Goal: Use online tool/utility: Utilize a website feature to perform a specific function

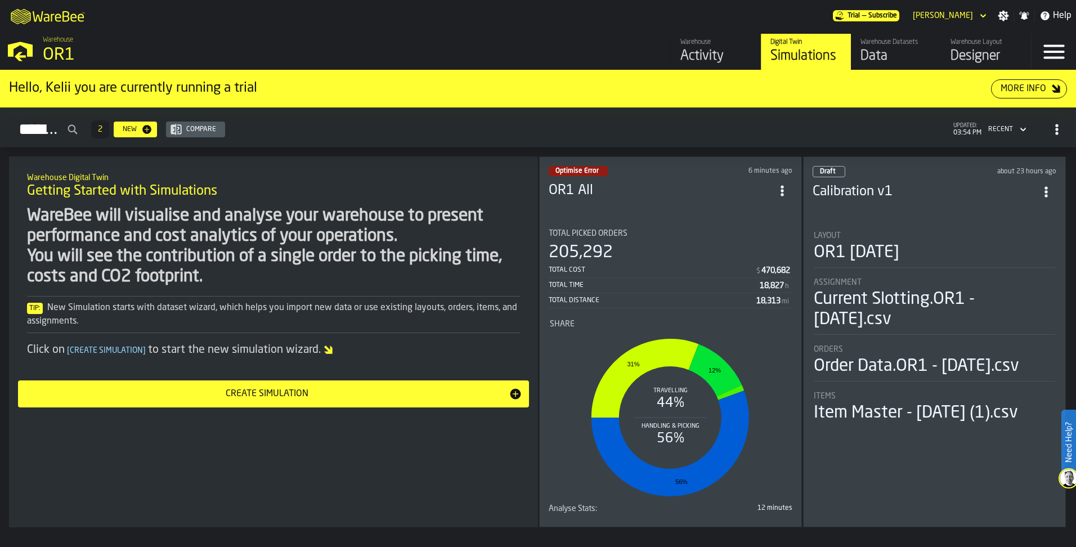
click at [779, 476] on rect "stat-Share" at bounding box center [670, 417] width 241 height 169
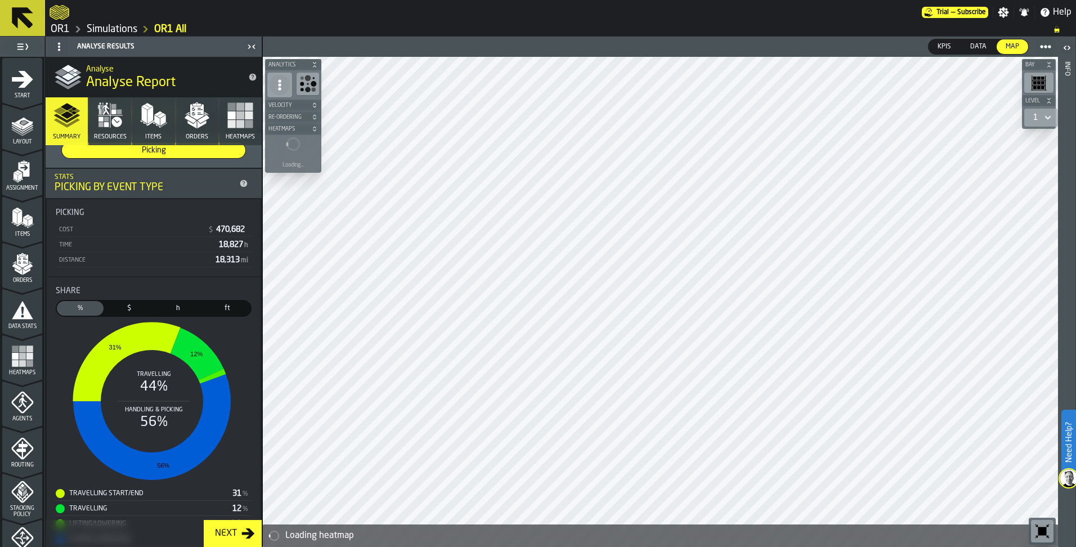
scroll to position [213, 0]
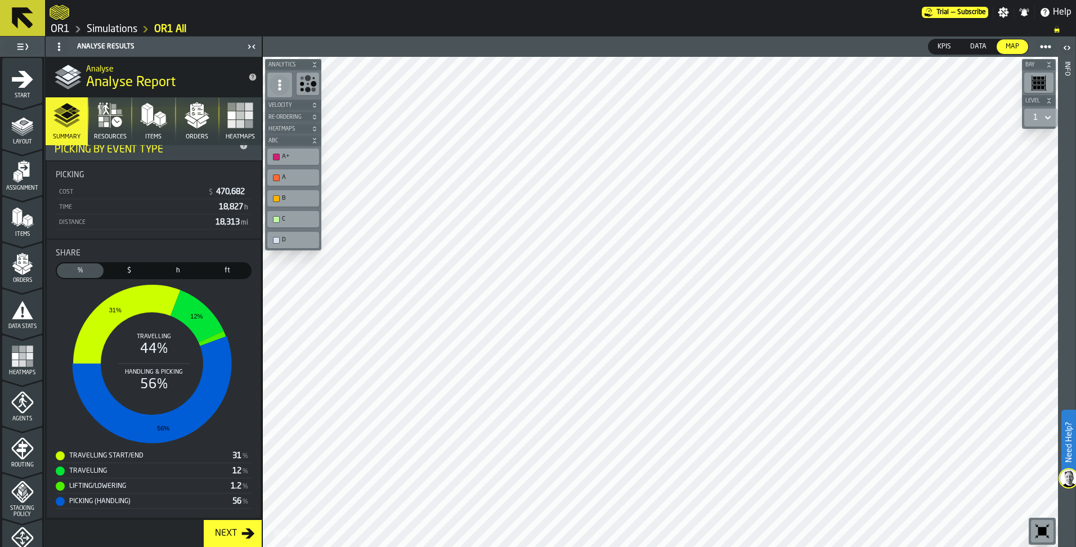
click at [985, 46] on span "Data" at bounding box center [978, 47] width 25 height 10
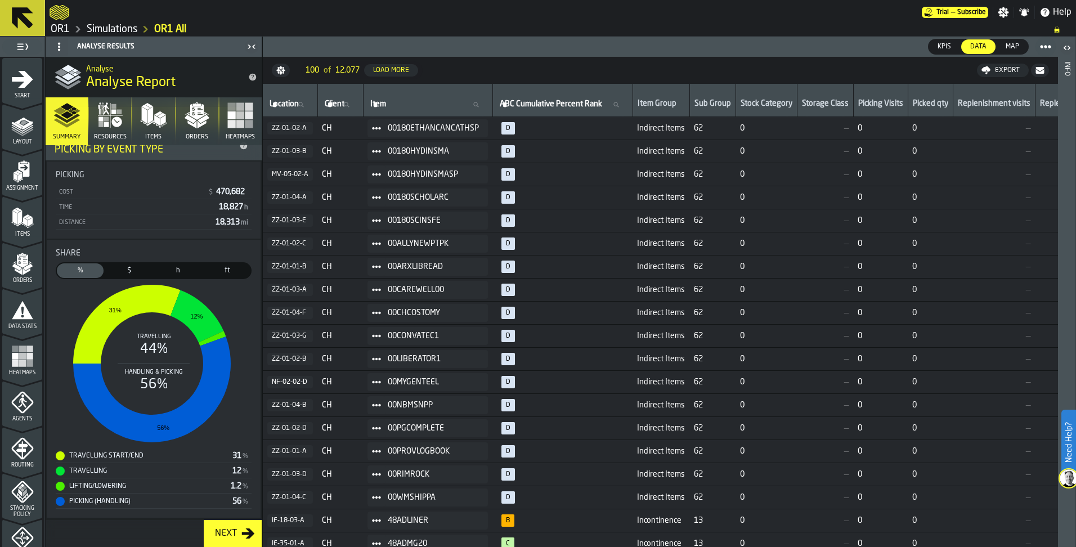
click at [1000, 45] on div "Map" at bounding box center [1013, 46] width 32 height 15
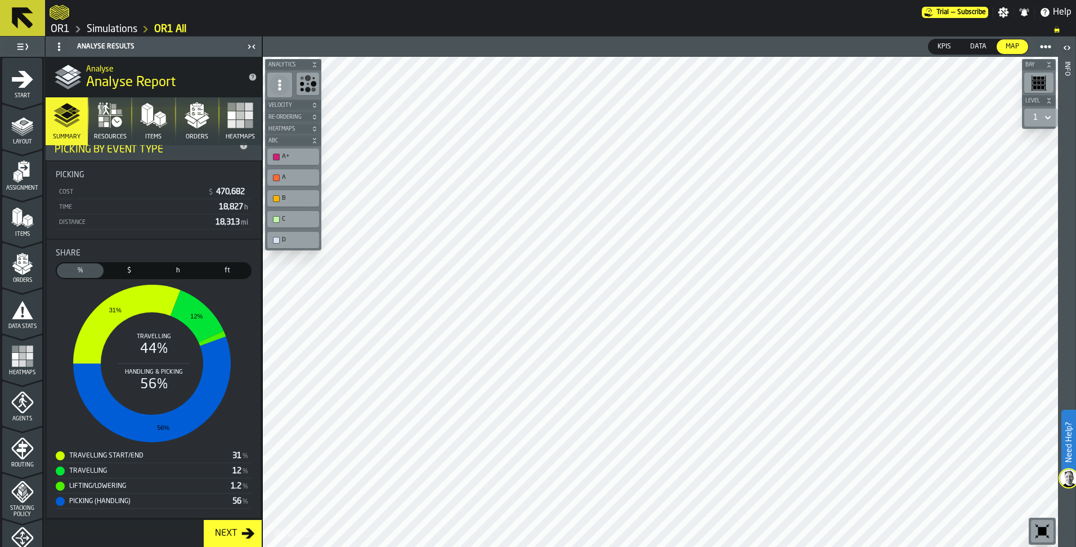
click at [119, 109] on icon "button" at bounding box center [110, 115] width 27 height 27
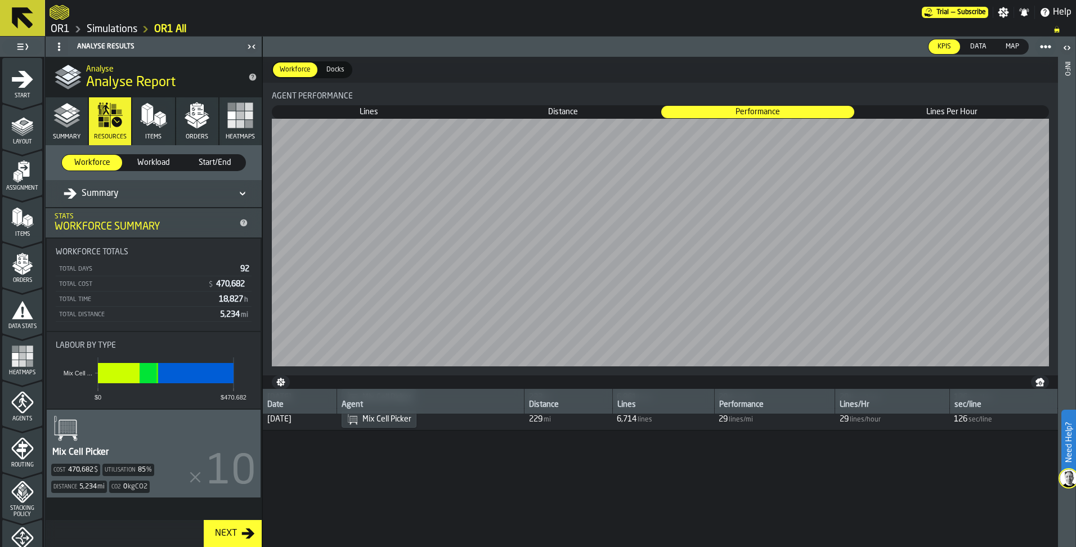
scroll to position [0, 0]
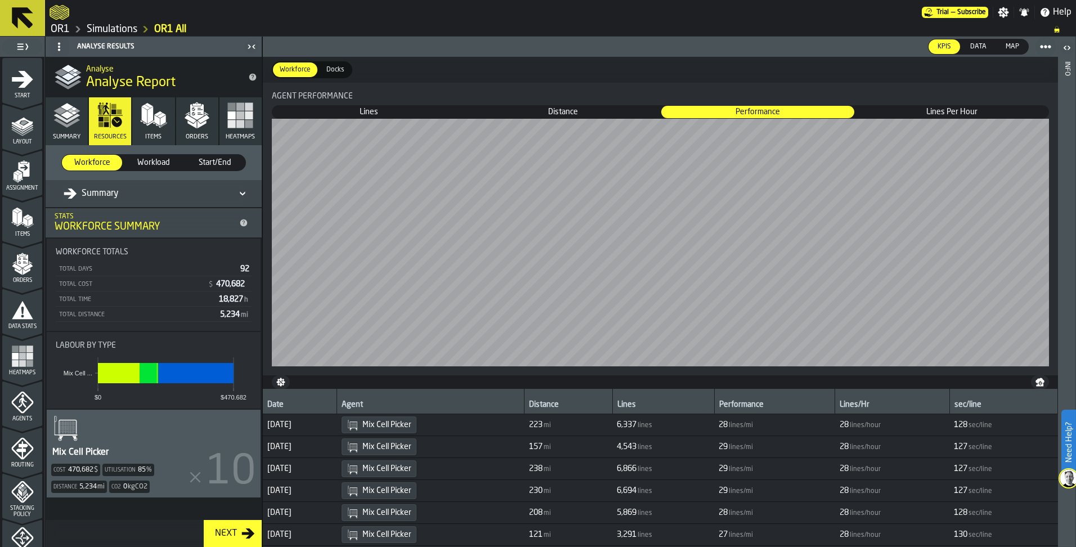
click at [930, 110] on span "Lines Per Hour" at bounding box center [952, 111] width 192 height 11
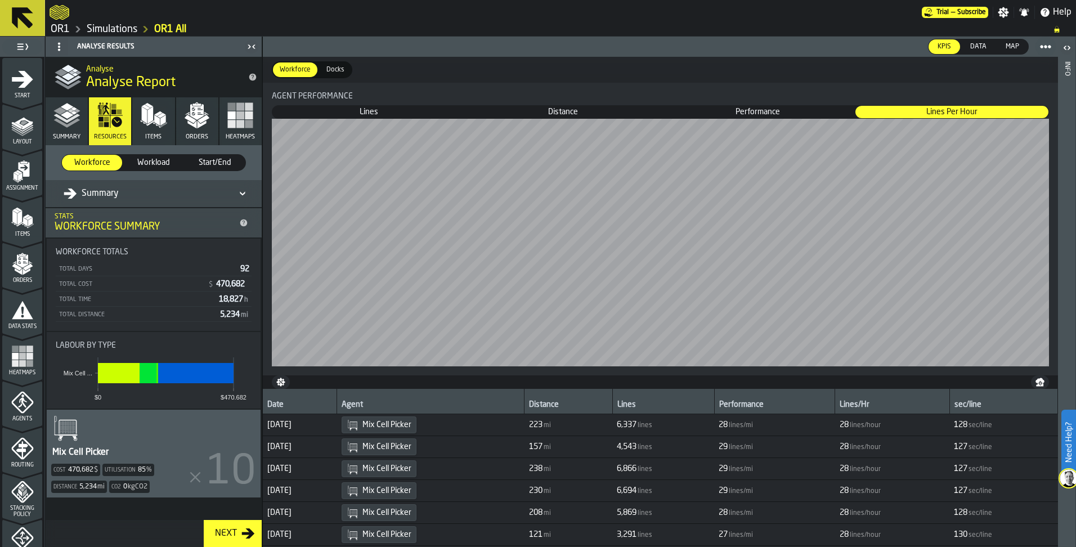
click at [572, 110] on span "Distance" at bounding box center [563, 111] width 192 height 11
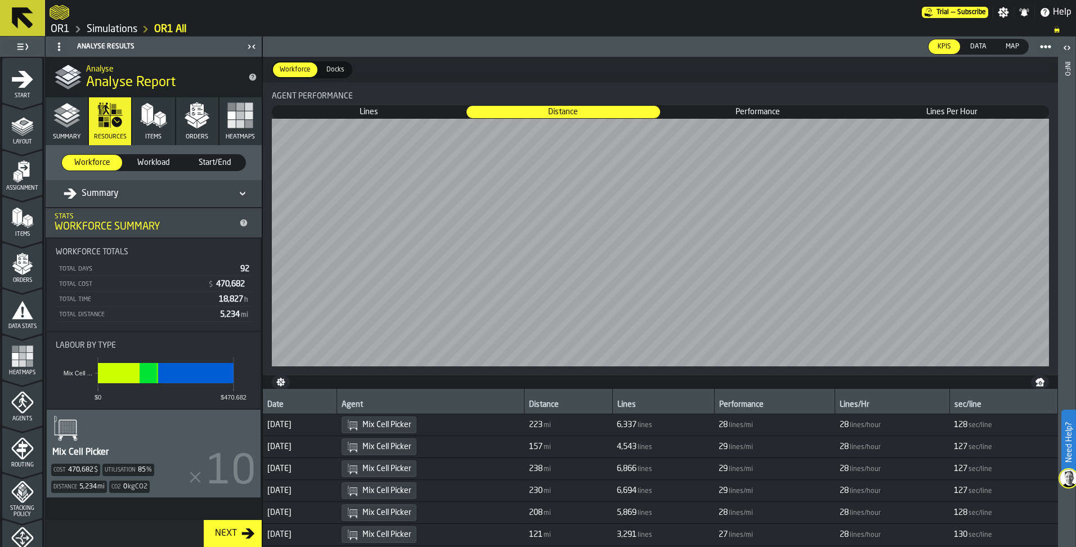
click at [415, 107] on span "Lines" at bounding box center [369, 111] width 192 height 11
click at [246, 133] on button "Heatmaps" at bounding box center [241, 121] width 42 height 48
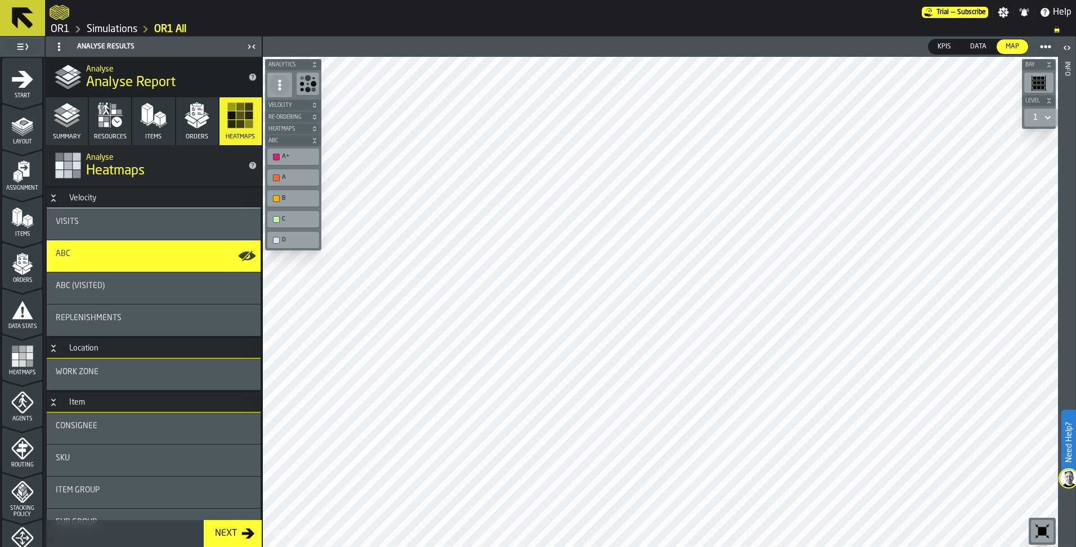
click at [65, 130] on button "Summary" at bounding box center [67, 121] width 42 height 48
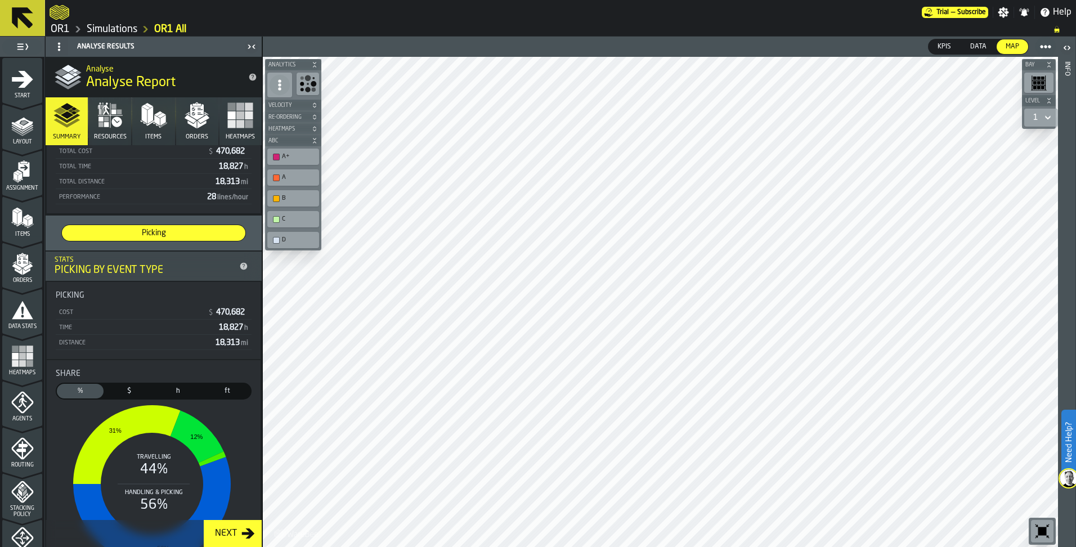
scroll to position [113, 0]
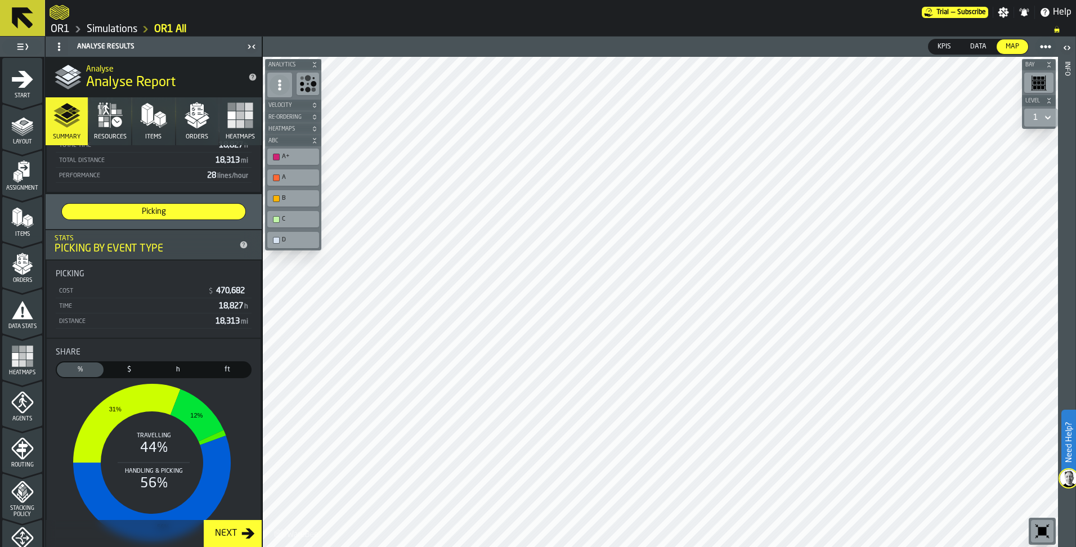
click at [132, 369] on span "$" at bounding box center [129, 370] width 42 height 10
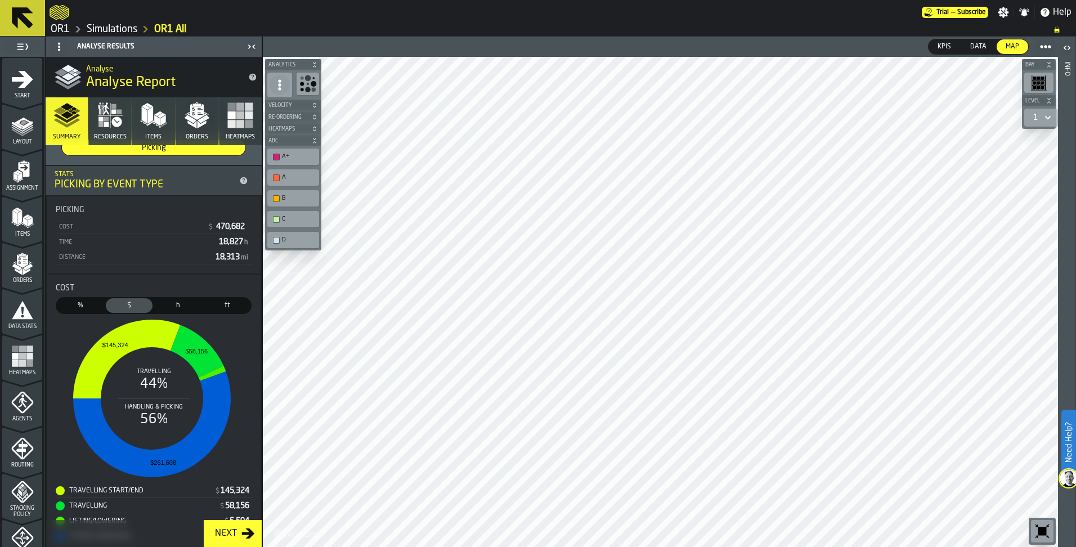
scroll to position [157, 0]
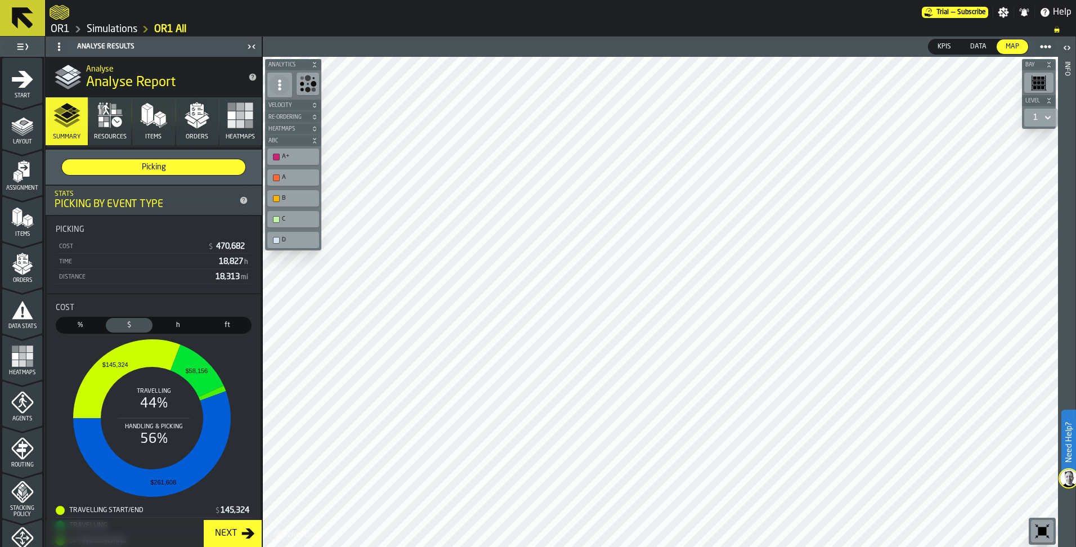
click at [176, 325] on span "h" at bounding box center [178, 325] width 42 height 10
click at [77, 330] on span "%" at bounding box center [80, 325] width 42 height 10
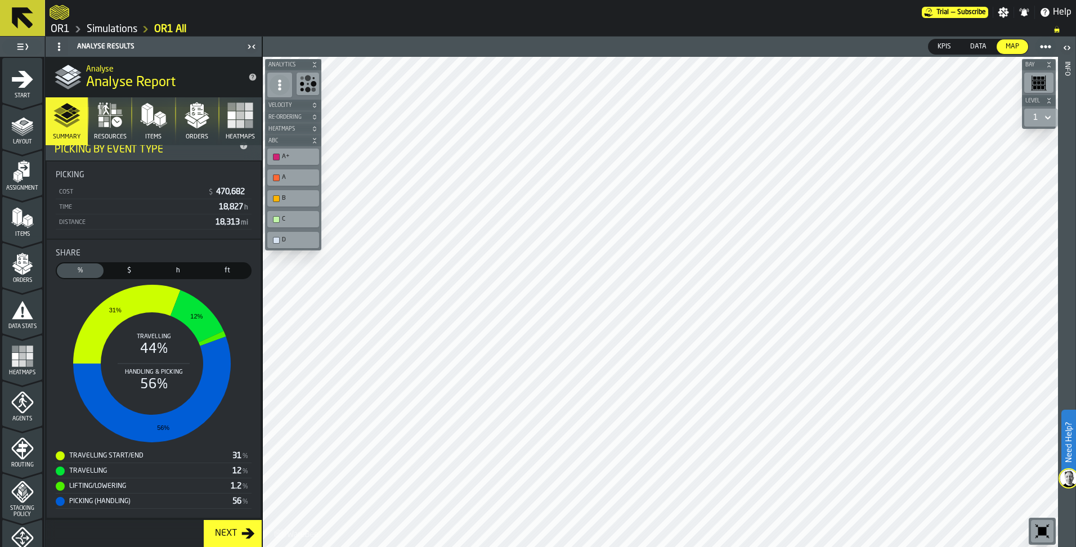
scroll to position [0, 0]
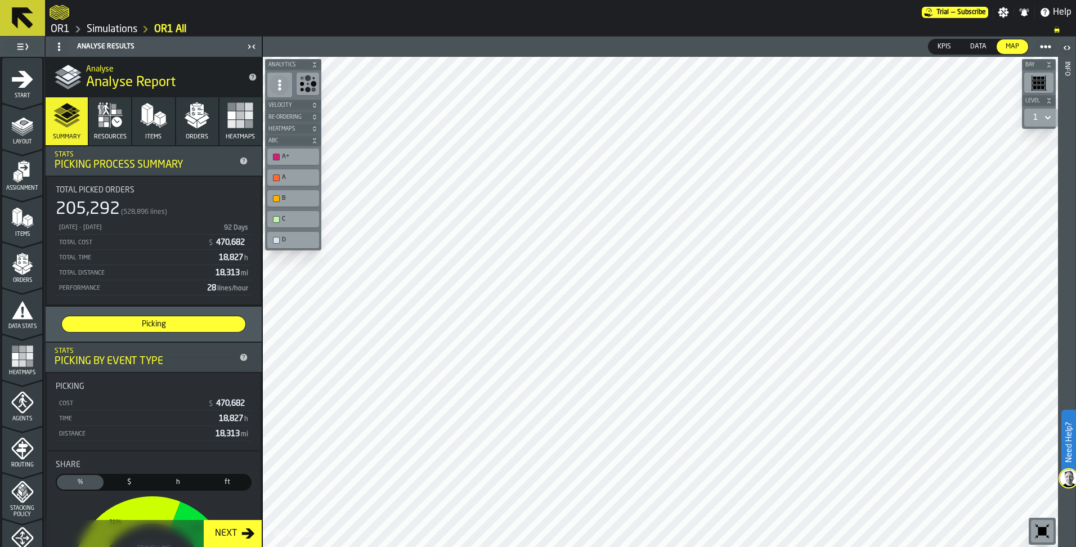
click at [5, 133] on div "Layout" at bounding box center [22, 129] width 40 height 31
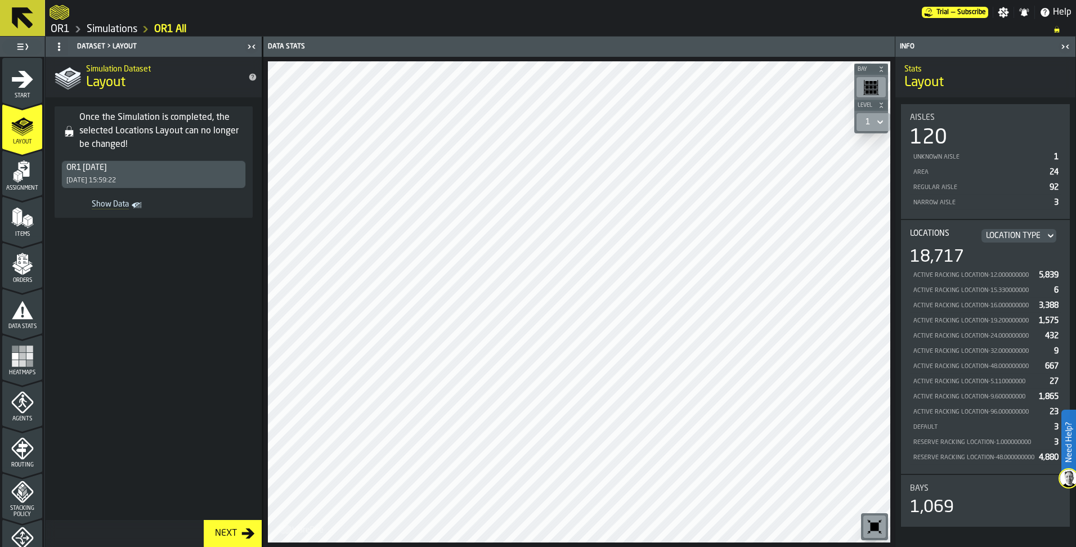
click at [871, 527] on icon "button-toolbar-undefined" at bounding box center [875, 527] width 8 height 8
click at [135, 207] on icon "toggle-dataset-table-Show Data" at bounding box center [136, 205] width 8 height 5
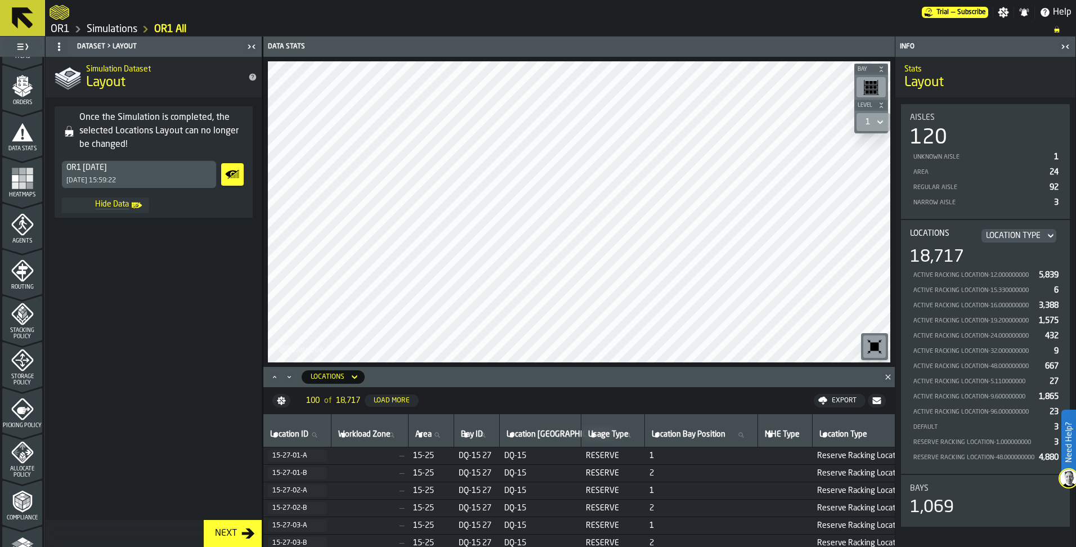
scroll to position [225, 0]
click at [25, 362] on icon "menu Picking Policy" at bounding box center [22, 362] width 23 height 23
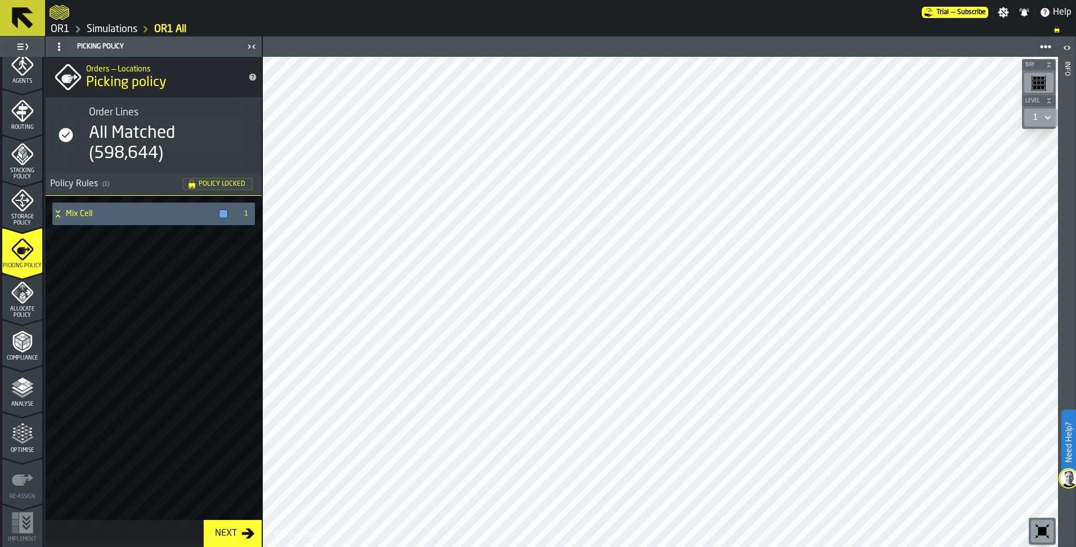
scroll to position [342, 0]
click at [30, 437] on icon "menu Optimise" at bounding box center [22, 430] width 23 height 23
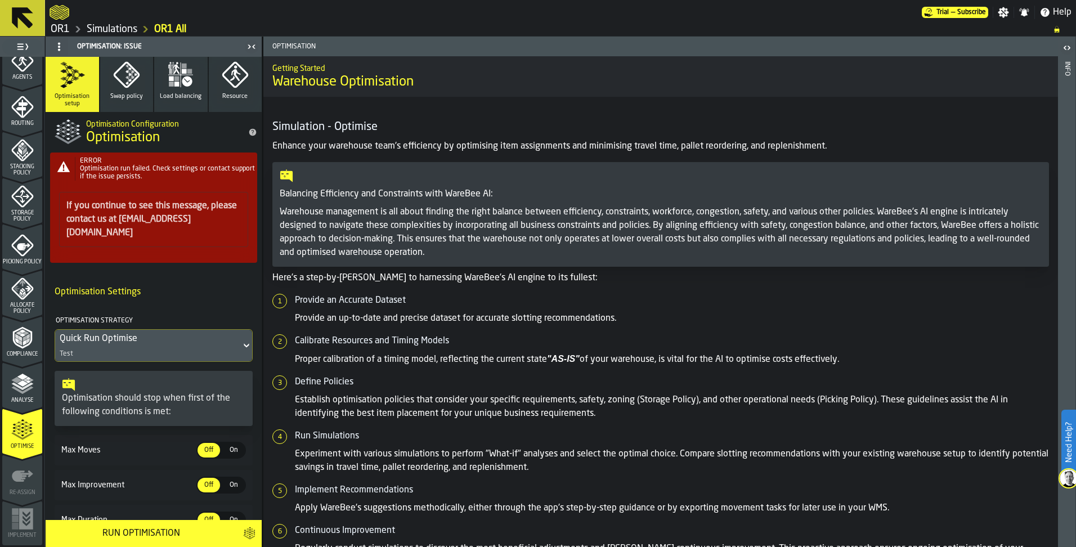
click at [30, 404] on icon "menu Analyse" at bounding box center [22, 407] width 40 height 11
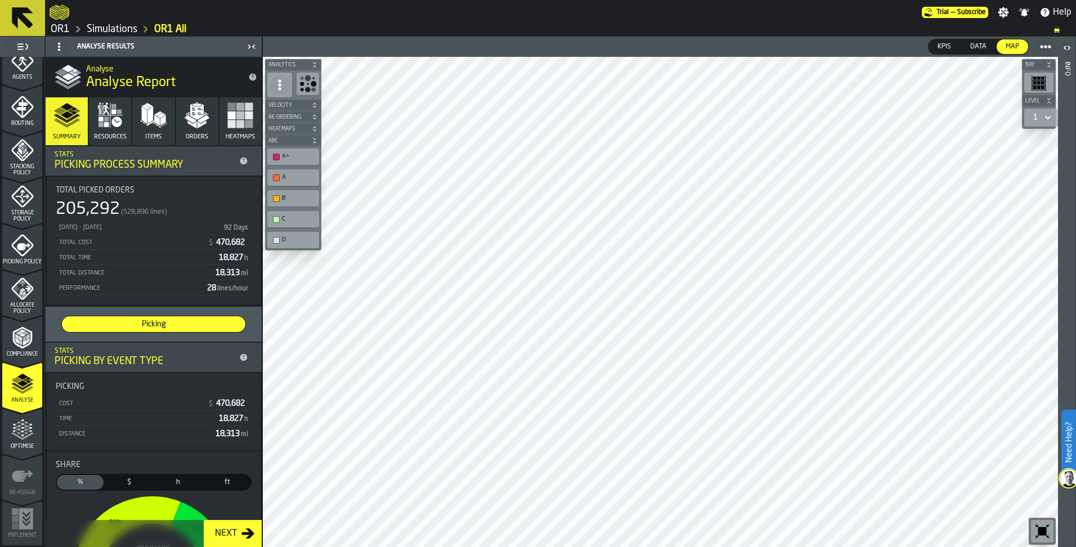
scroll to position [213, 0]
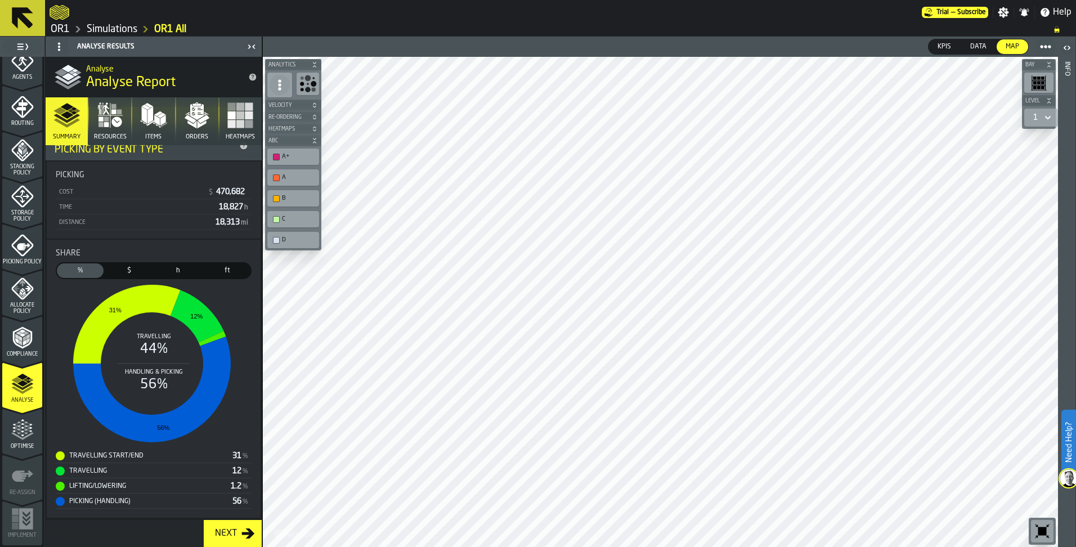
click at [1044, 527] on icon "button-toolbar-undefined" at bounding box center [1043, 531] width 8 height 8
